Goal: Task Accomplishment & Management: Manage account settings

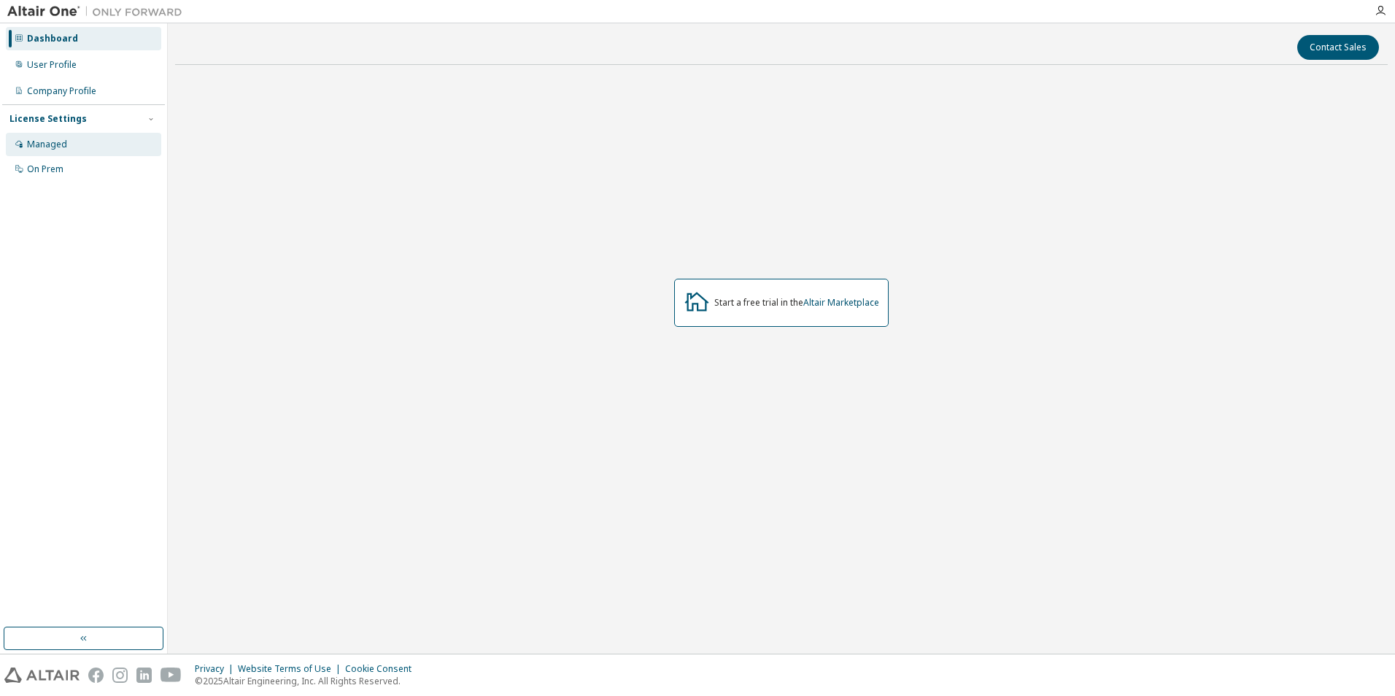
click at [68, 138] on div "Managed" at bounding box center [83, 144] width 155 height 23
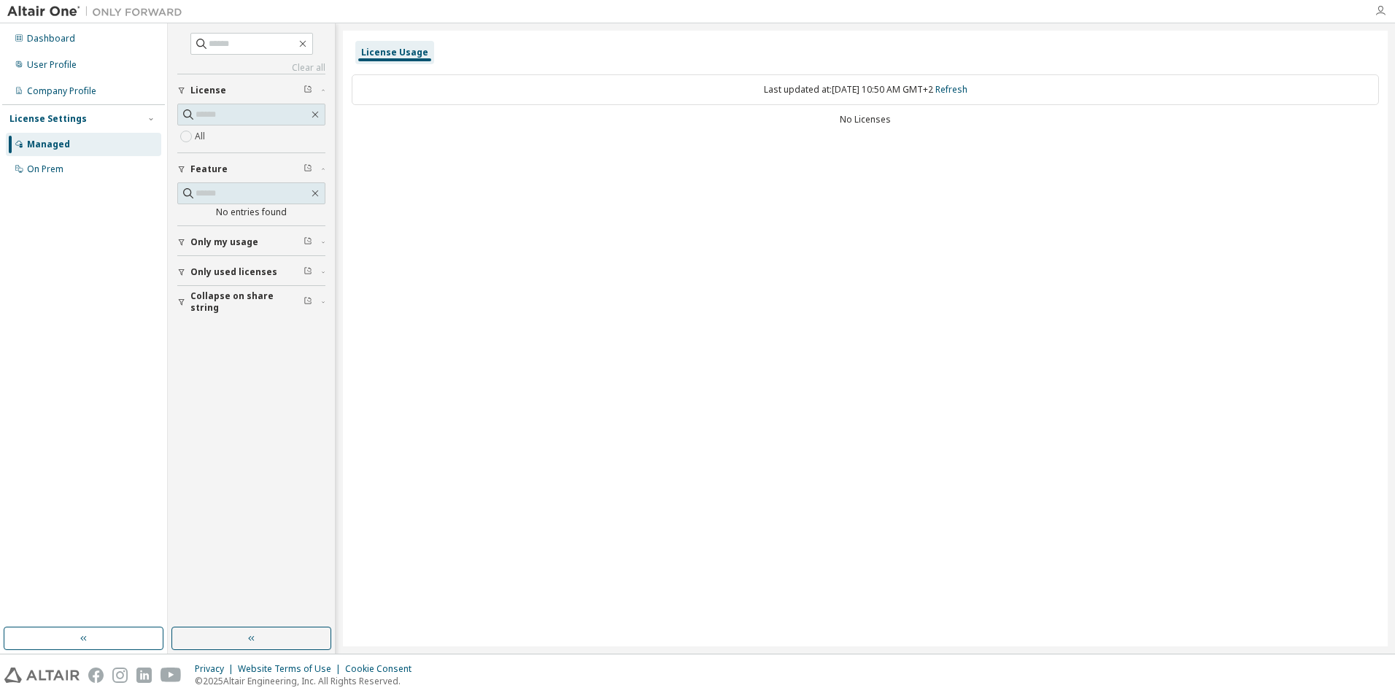
click at [1385, 11] on icon "button" at bounding box center [1381, 11] width 12 height 12
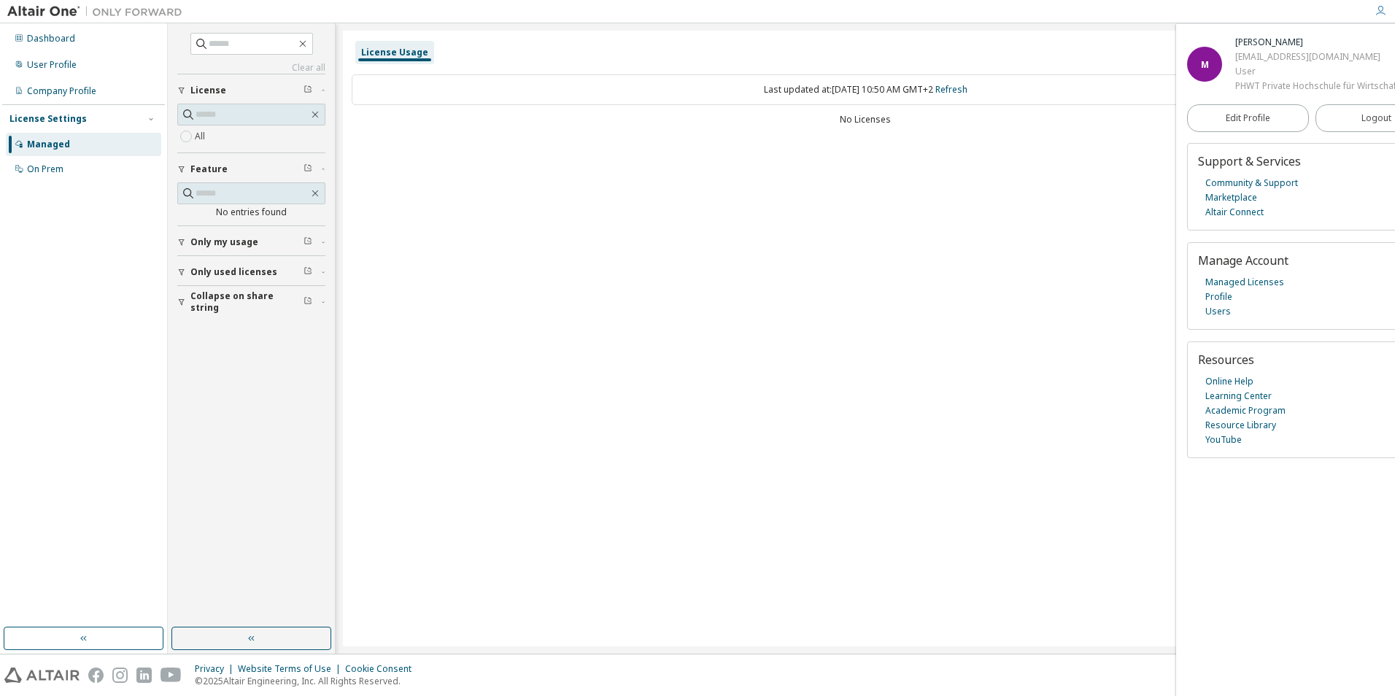
click at [1381, 9] on icon "button" at bounding box center [1381, 11] width 12 height 12
